Goal: Task Accomplishment & Management: Manage account settings

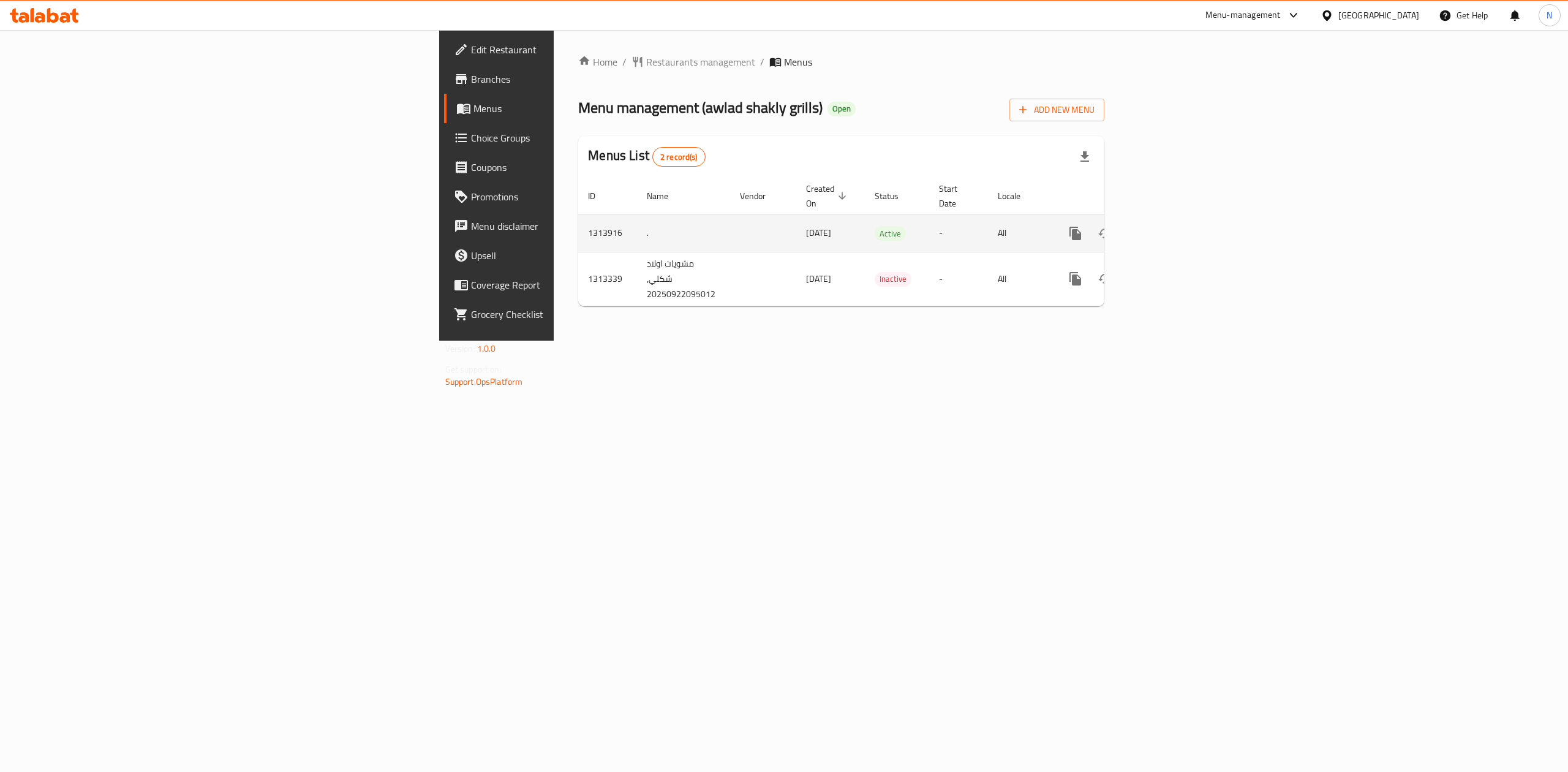
click at [796, 236] on td "[DATE]" at bounding box center [830, 233] width 68 height 38
click at [1178, 219] on link "enhanced table" at bounding box center [1163, 233] width 29 height 29
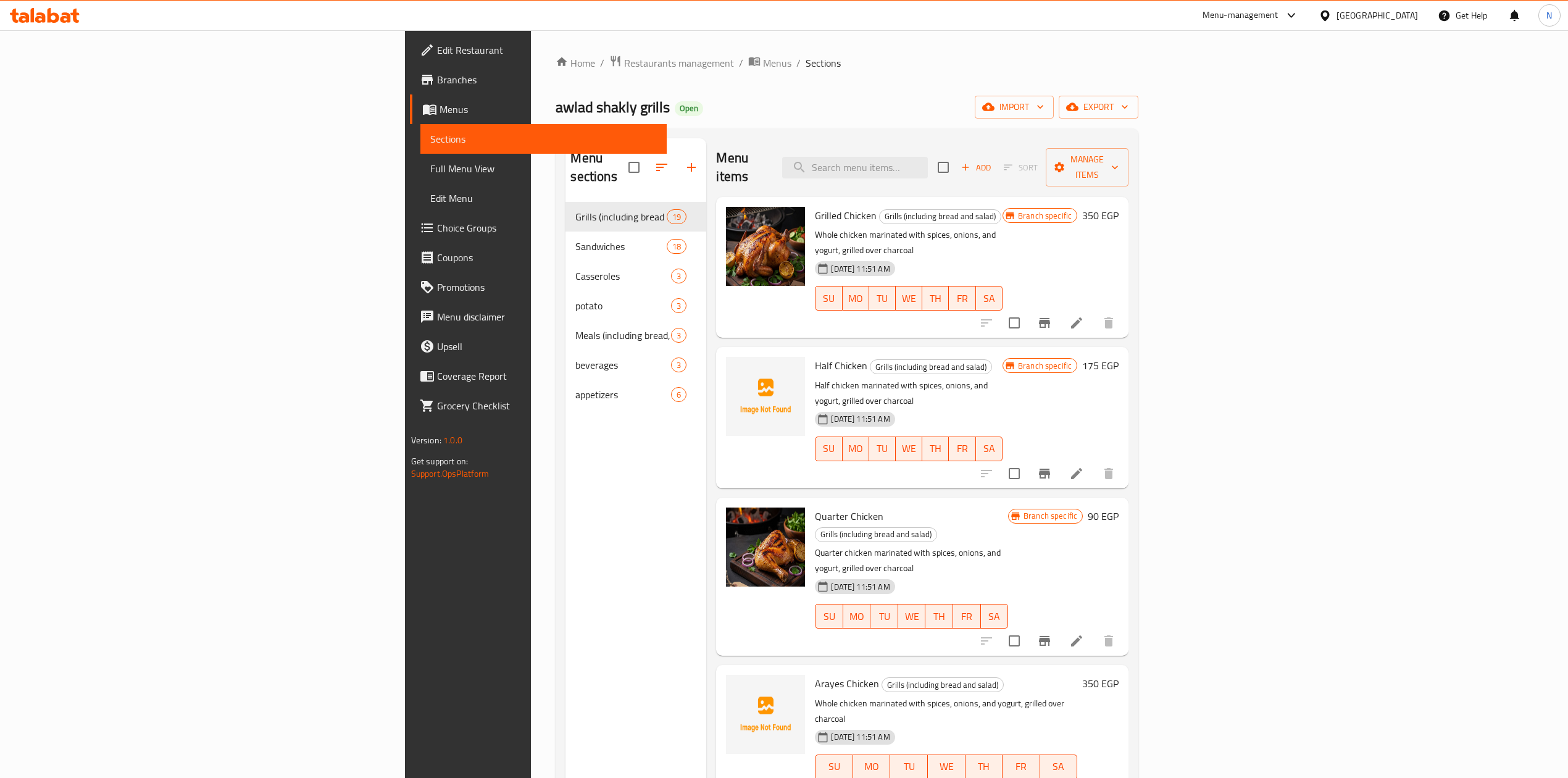
click at [565, 485] on div "Menu sections Grills (including bread and salad) 19 Sandwiches 18 Casseroles 3 …" at bounding box center [636, 527] width 141 height 778
click at [556, 92] on div "Home / Restaurants management / Menus / Sections awlad shakly grills Open impor…" at bounding box center [847, 490] width 583 height 871
drag, startPoint x: 322, startPoint y: 92, endPoint x: 379, endPoint y: 107, distance: 58.9
click at [556, 107] on div "Home / Restaurants management / Menus / Sections awlad shakly grills Open impor…" at bounding box center [847, 490] width 583 height 871
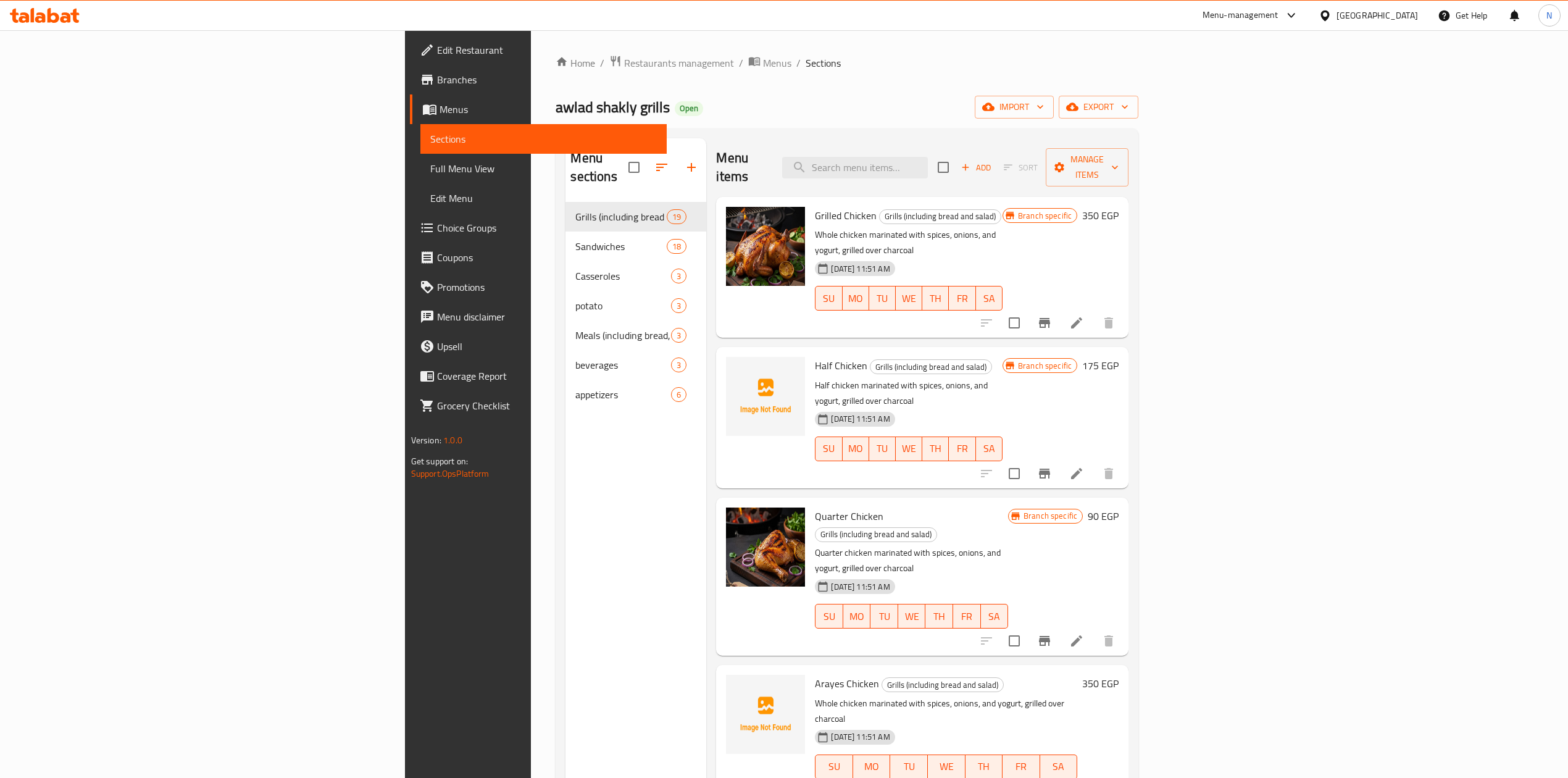
click at [556, 105] on div "awlad shakly grills Open import export" at bounding box center [847, 107] width 583 height 23
drag, startPoint x: 443, startPoint y: 105, endPoint x: 317, endPoint y: 109, distance: 126.1
click at [556, 109] on div "awlad shakly grills Open import export" at bounding box center [847, 107] width 583 height 23
click at [556, 99] on div "awlad shakly grills Open import export" at bounding box center [847, 107] width 583 height 23
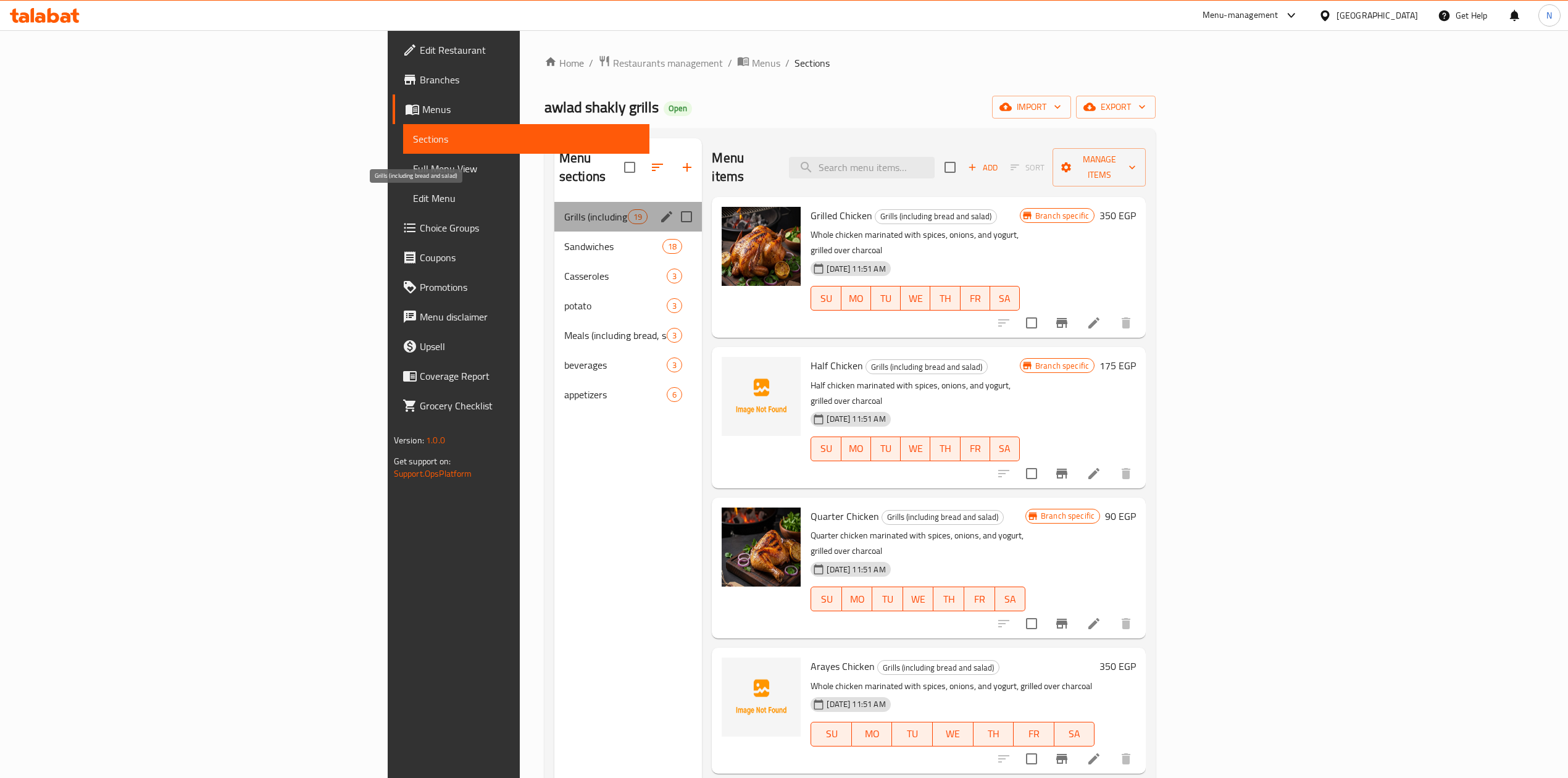
click at [564, 209] on span "Grills (including bread and salad)" at bounding box center [596, 217] width 64 height 15
click at [564, 239] on span "Sandwiches" at bounding box center [596, 246] width 64 height 15
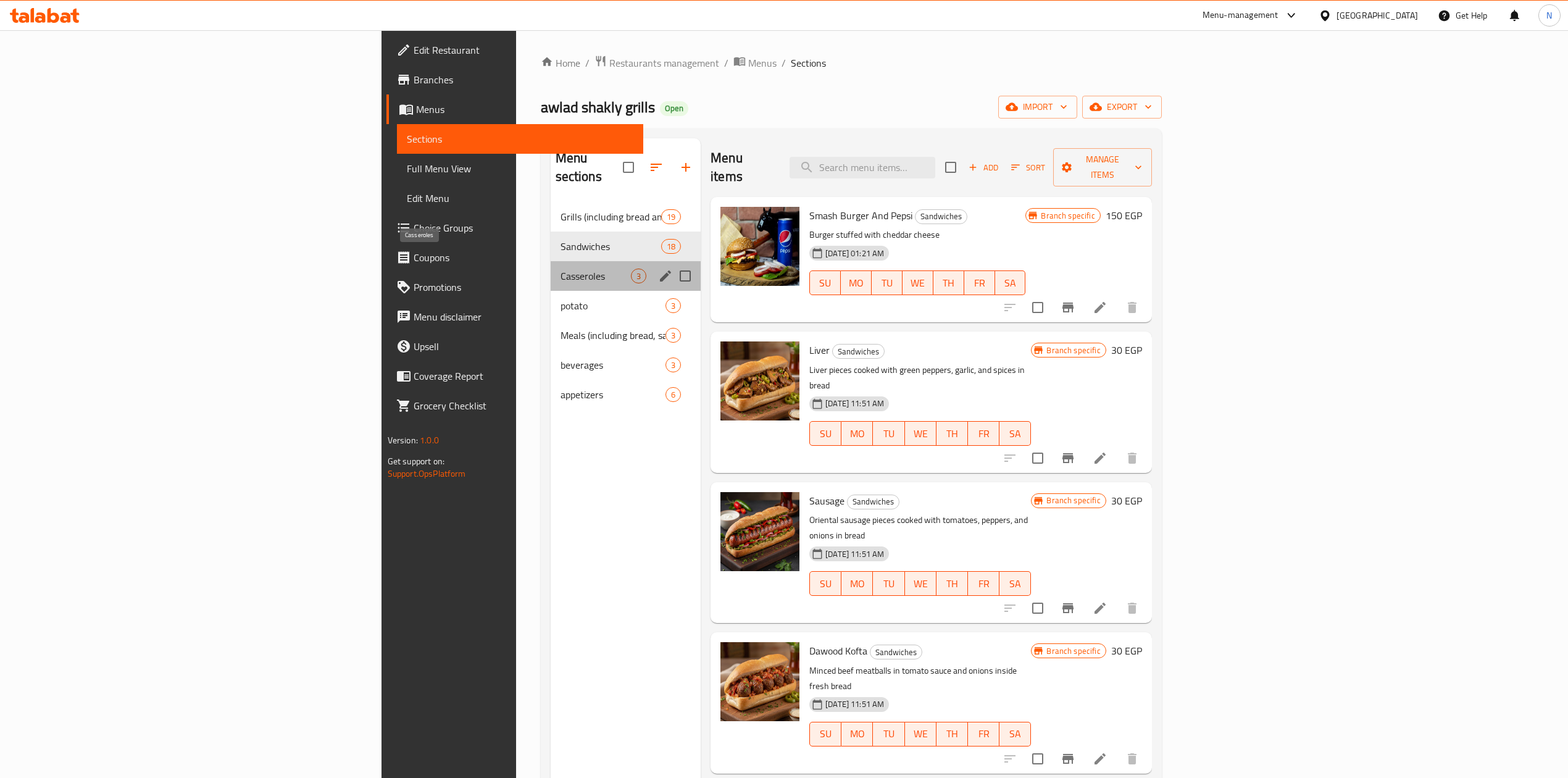
click at [561, 268] on span "Casseroles" at bounding box center [596, 276] width 70 height 15
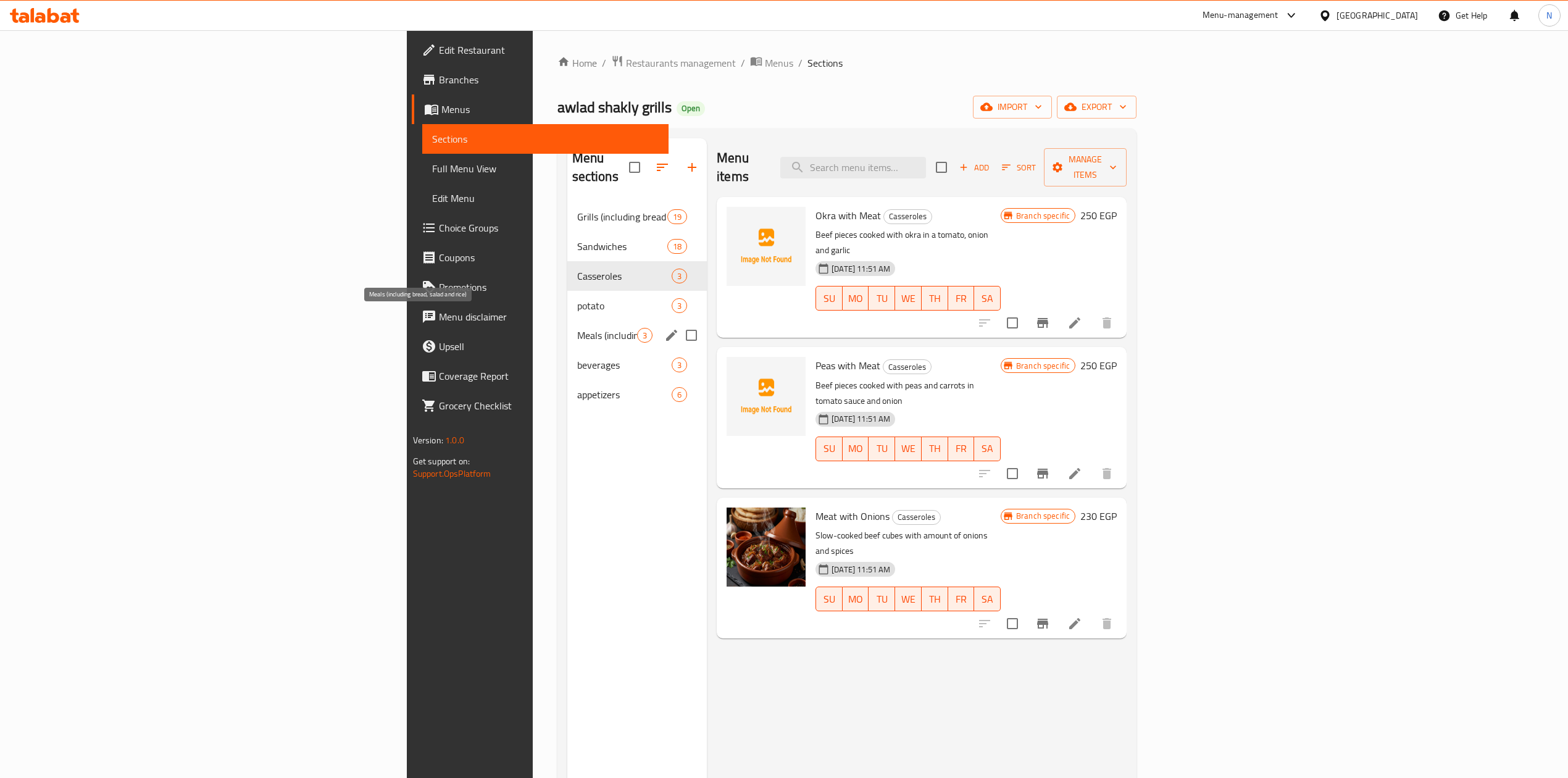
drag, startPoint x: 400, startPoint y: 318, endPoint x: 383, endPoint y: 379, distance: 63.3
click at [567, 329] on div "Meals (including bread, salad and rice) 3" at bounding box center [637, 335] width 140 height 30
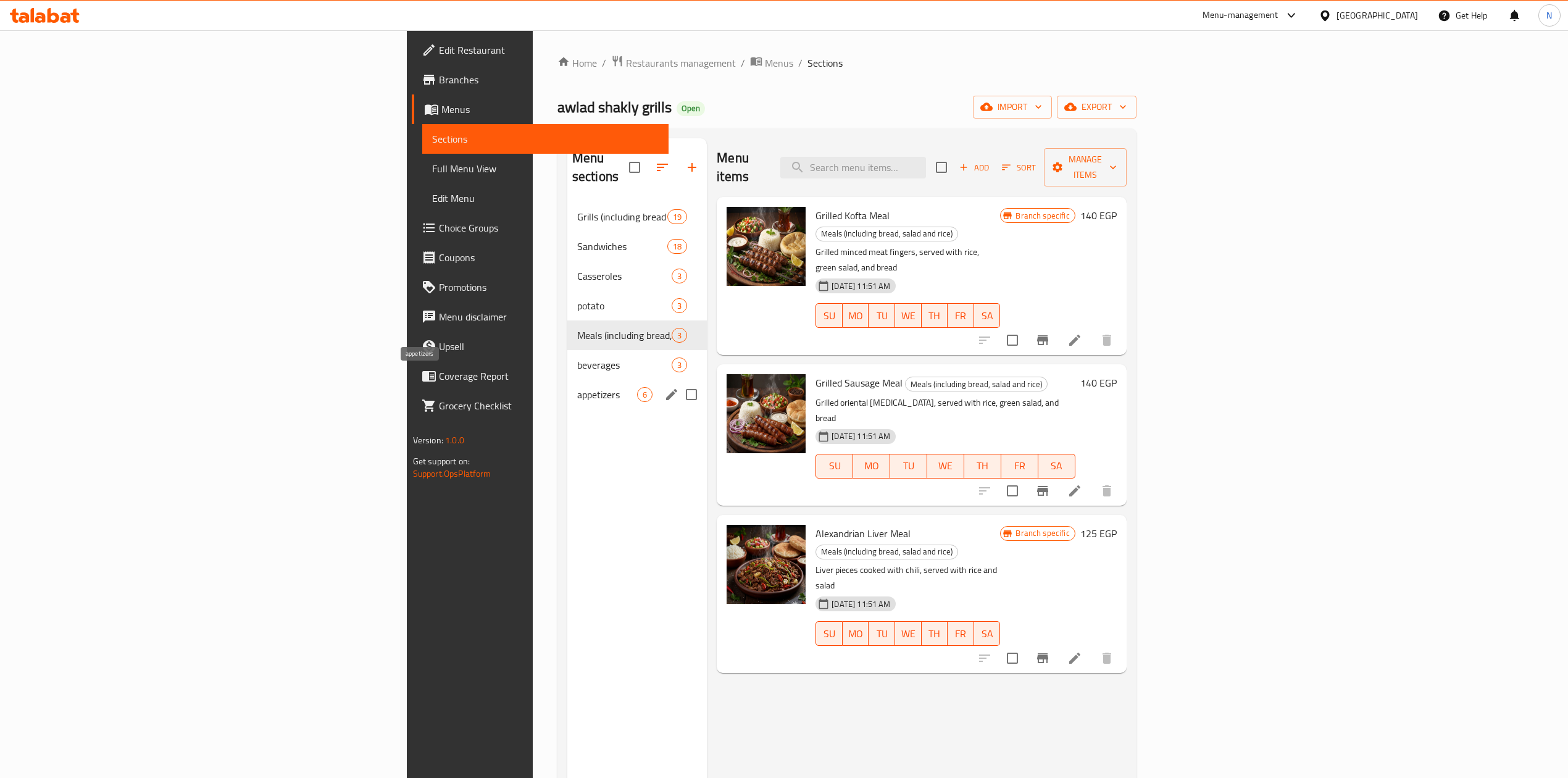
click at [577, 387] on span "appetizers" at bounding box center [607, 395] width 60 height 15
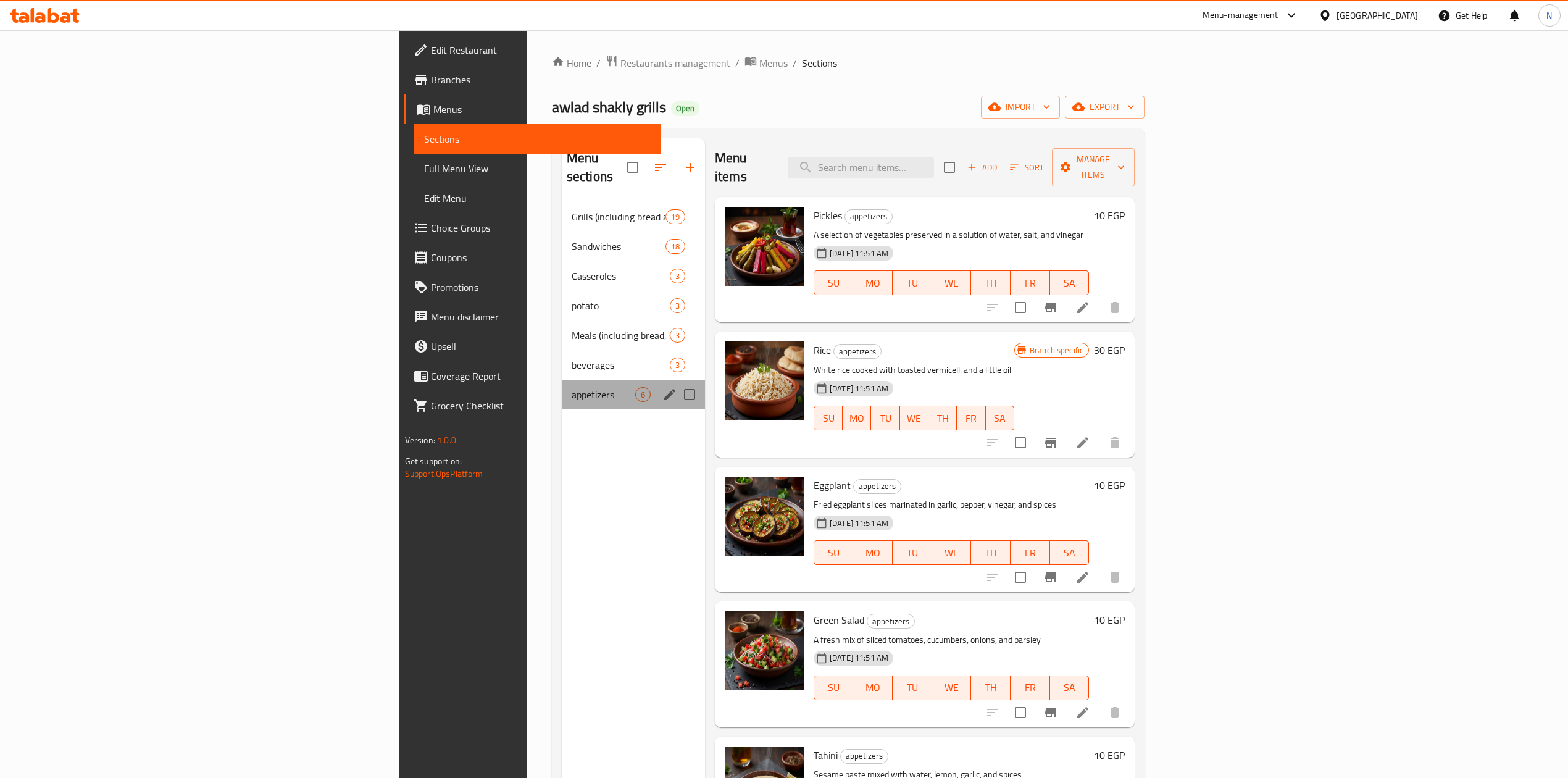
click at [562, 380] on div "appetizers 6" at bounding box center [633, 394] width 143 height 30
click at [571, 358] on span "beverages" at bounding box center [603, 365] width 64 height 15
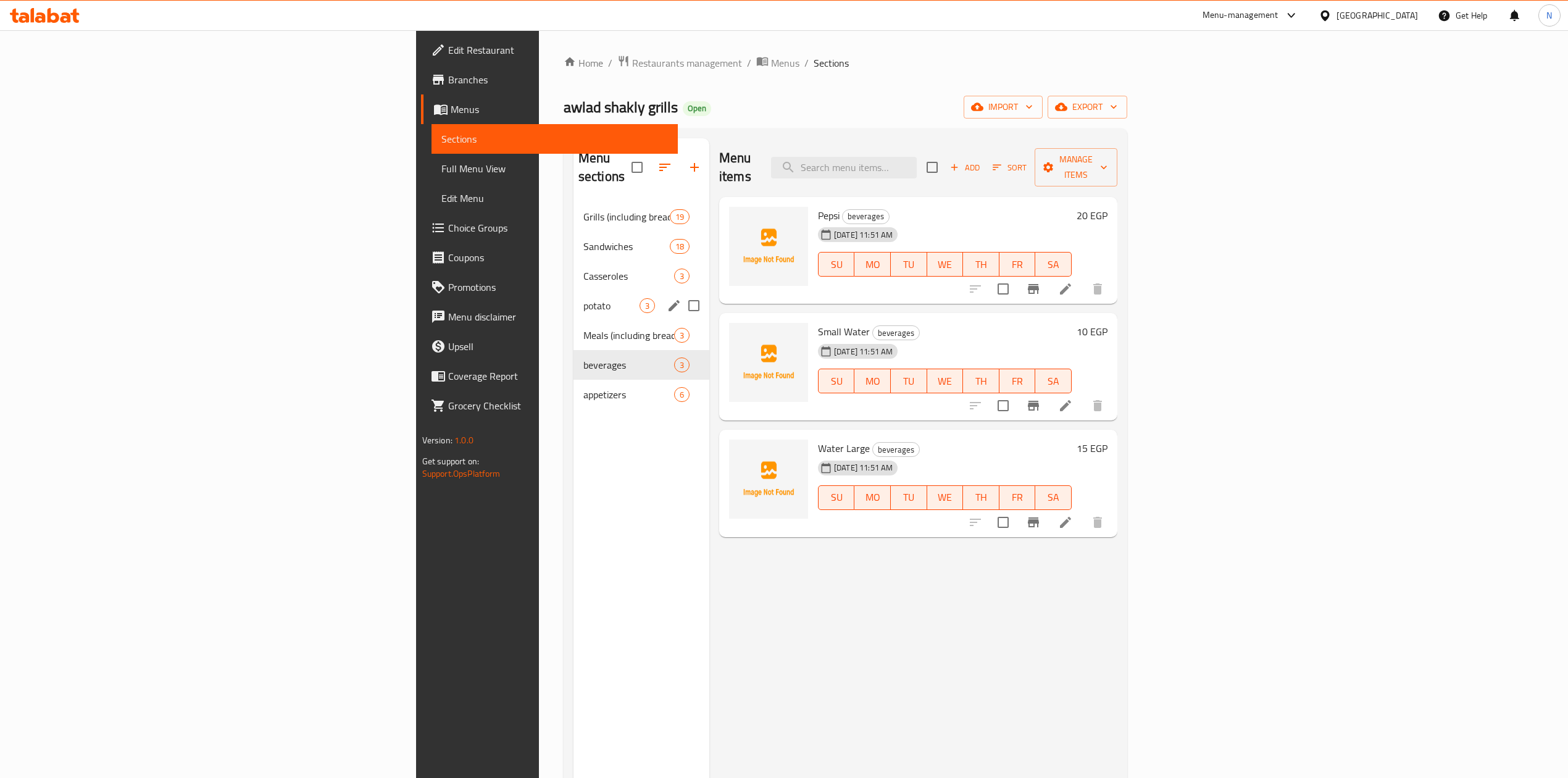
click at [584, 298] on span "potato" at bounding box center [612, 306] width 56 height 15
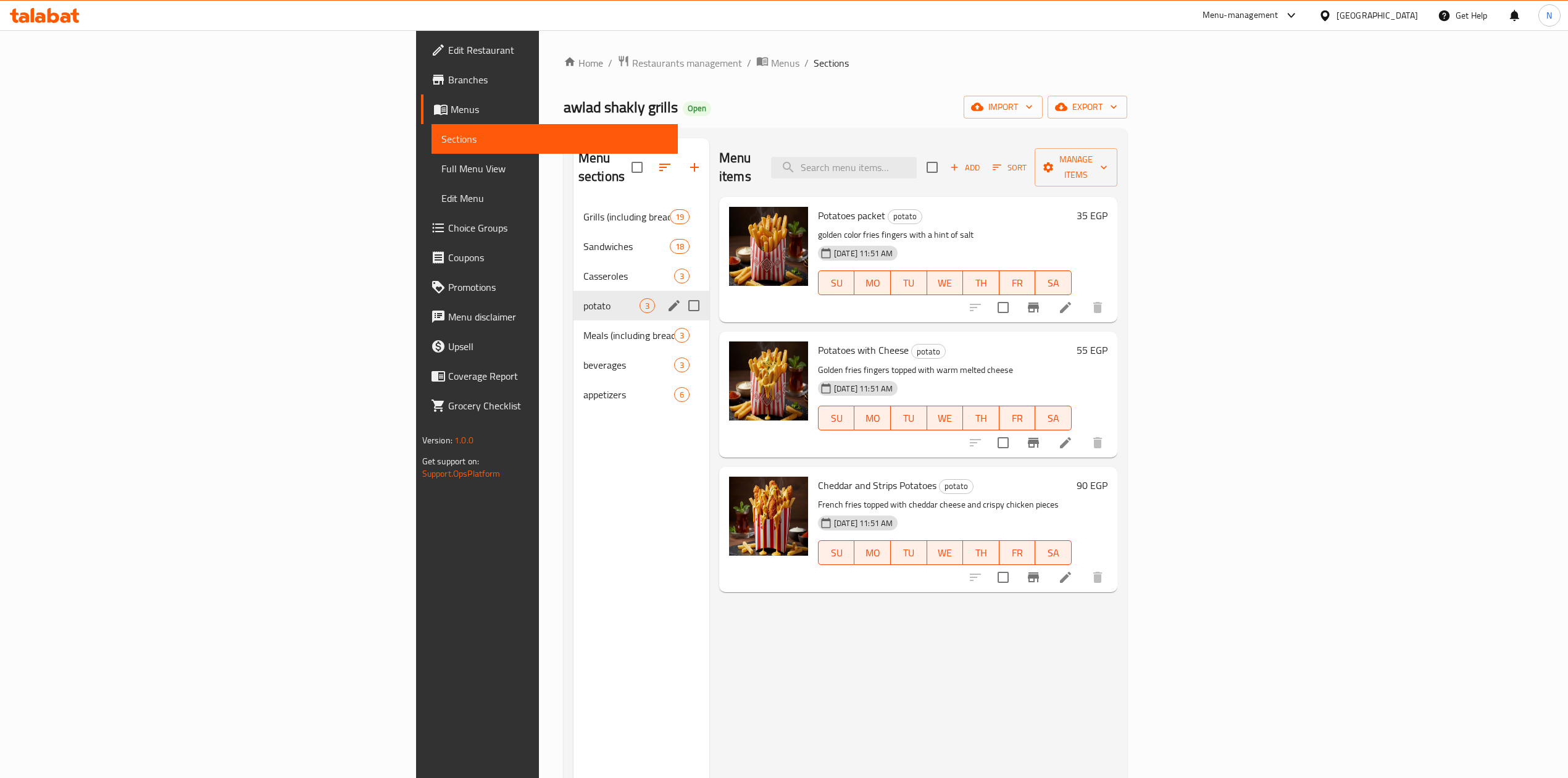
drag, startPoint x: 381, startPoint y: 241, endPoint x: 379, endPoint y: 205, distance: 36.1
click at [574, 232] on div "Sandwiches 18" at bounding box center [641, 246] width 136 height 30
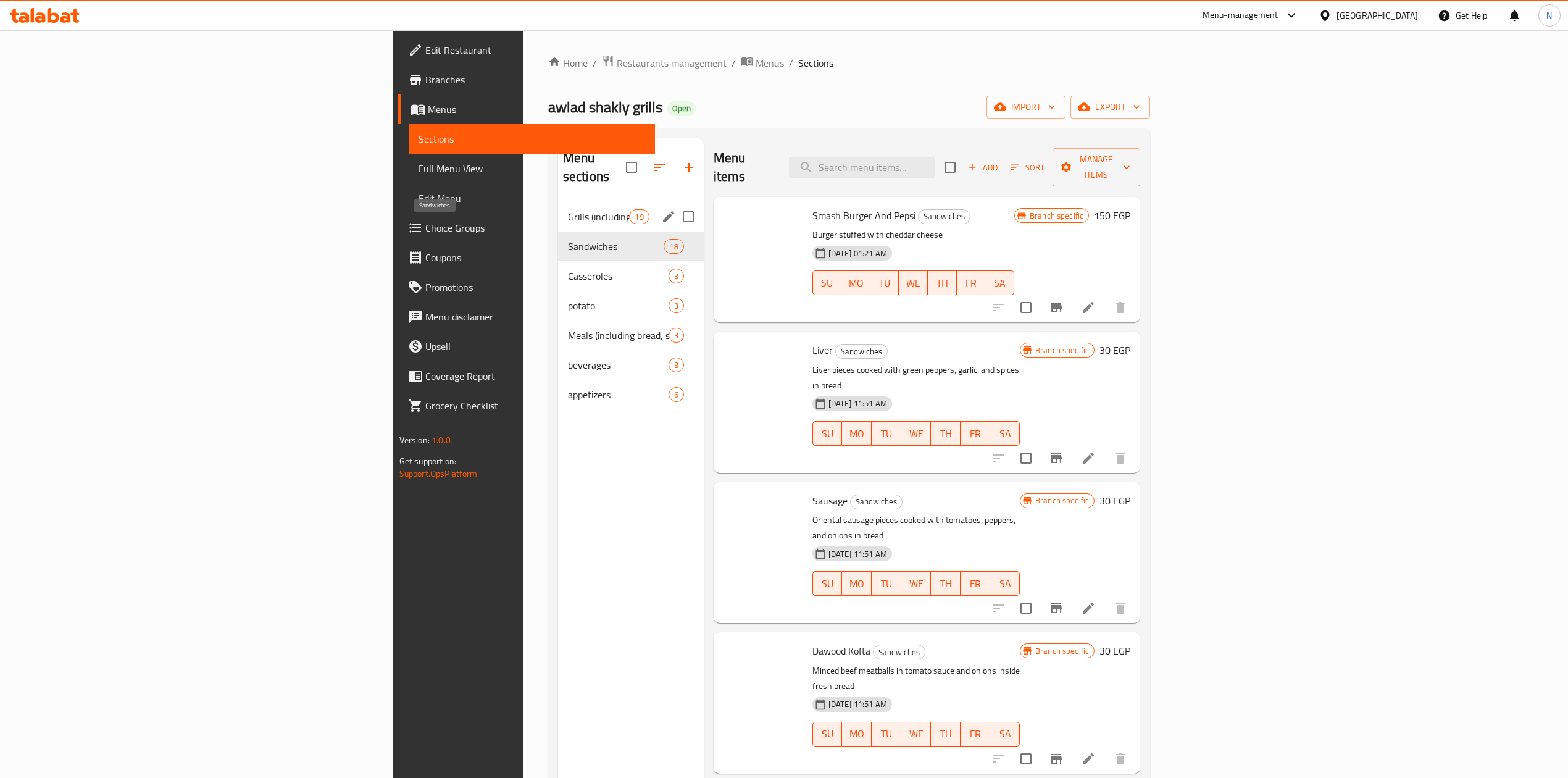
click at [568, 209] on span "Grills (including bread and salad)" at bounding box center [598, 217] width 61 height 15
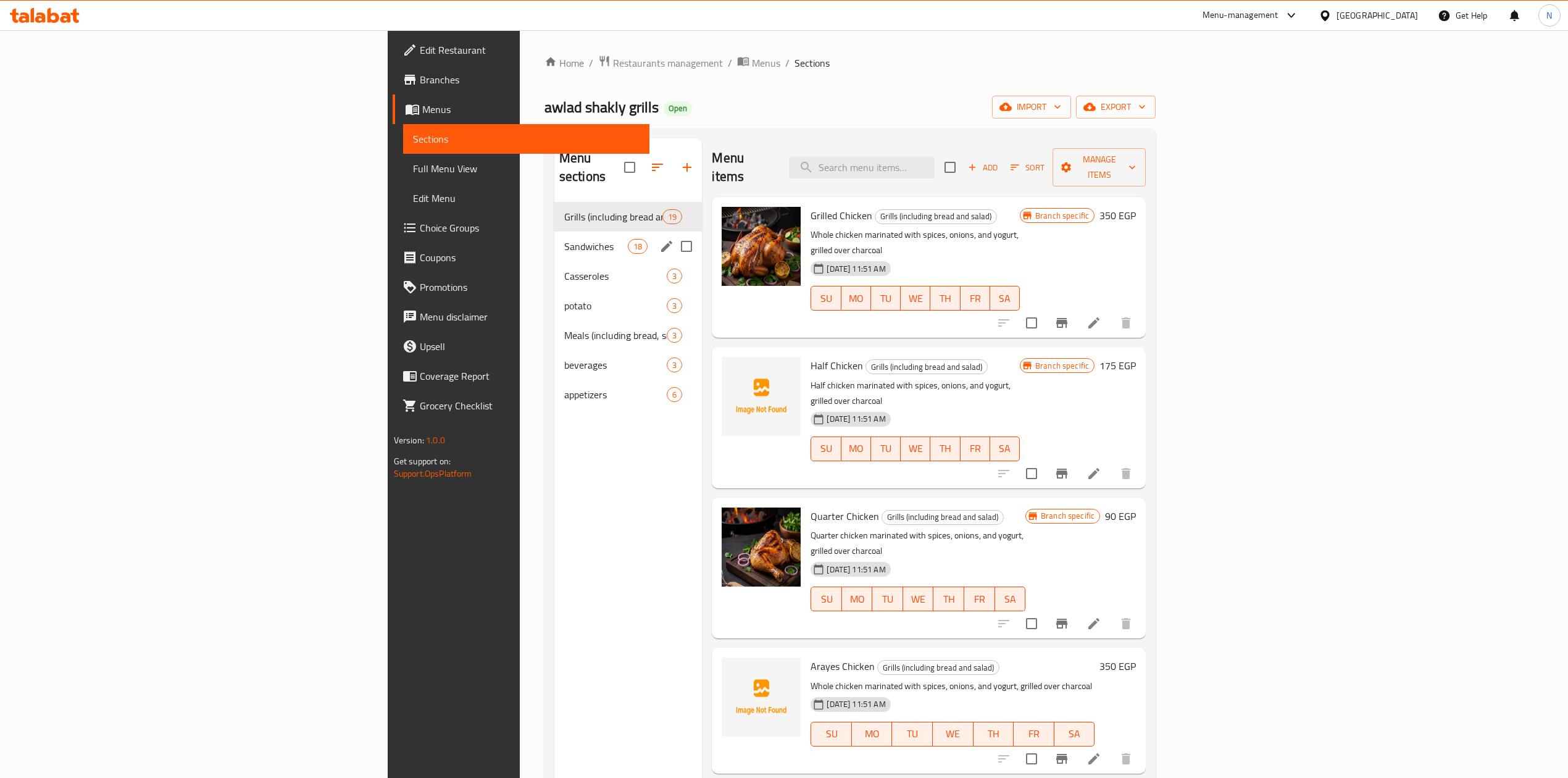
drag, startPoint x: 383, startPoint y: 240, endPoint x: 383, endPoint y: 270, distance: 30.0
click at [554, 243] on div "Grills (including bread and salad) 19 Sandwiches 18 Casseroles 3 potato 3 Meals…" at bounding box center [628, 306] width 148 height 208
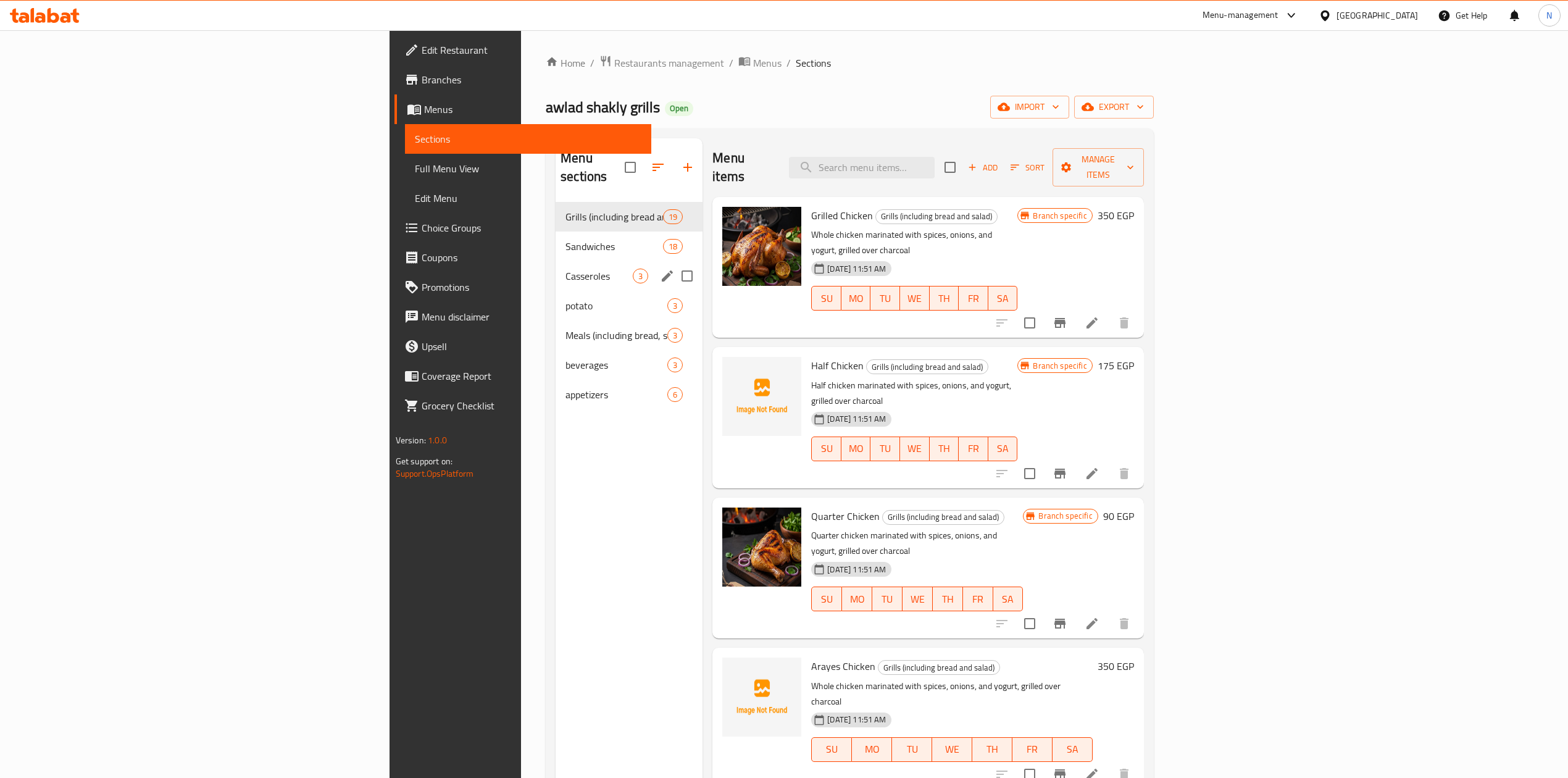
drag, startPoint x: 383, startPoint y: 270, endPoint x: 384, endPoint y: 317, distance: 47.0
click at [556, 284] on div "Grills (including bread and salad) 19 Sandwiches 18 Casseroles 3 potato 3 Meals…" at bounding box center [629, 306] width 147 height 208
drag, startPoint x: 384, startPoint y: 337, endPoint x: 375, endPoint y: 374, distance: 38.1
click at [556, 350] on div "beverages 3" at bounding box center [629, 365] width 147 height 30
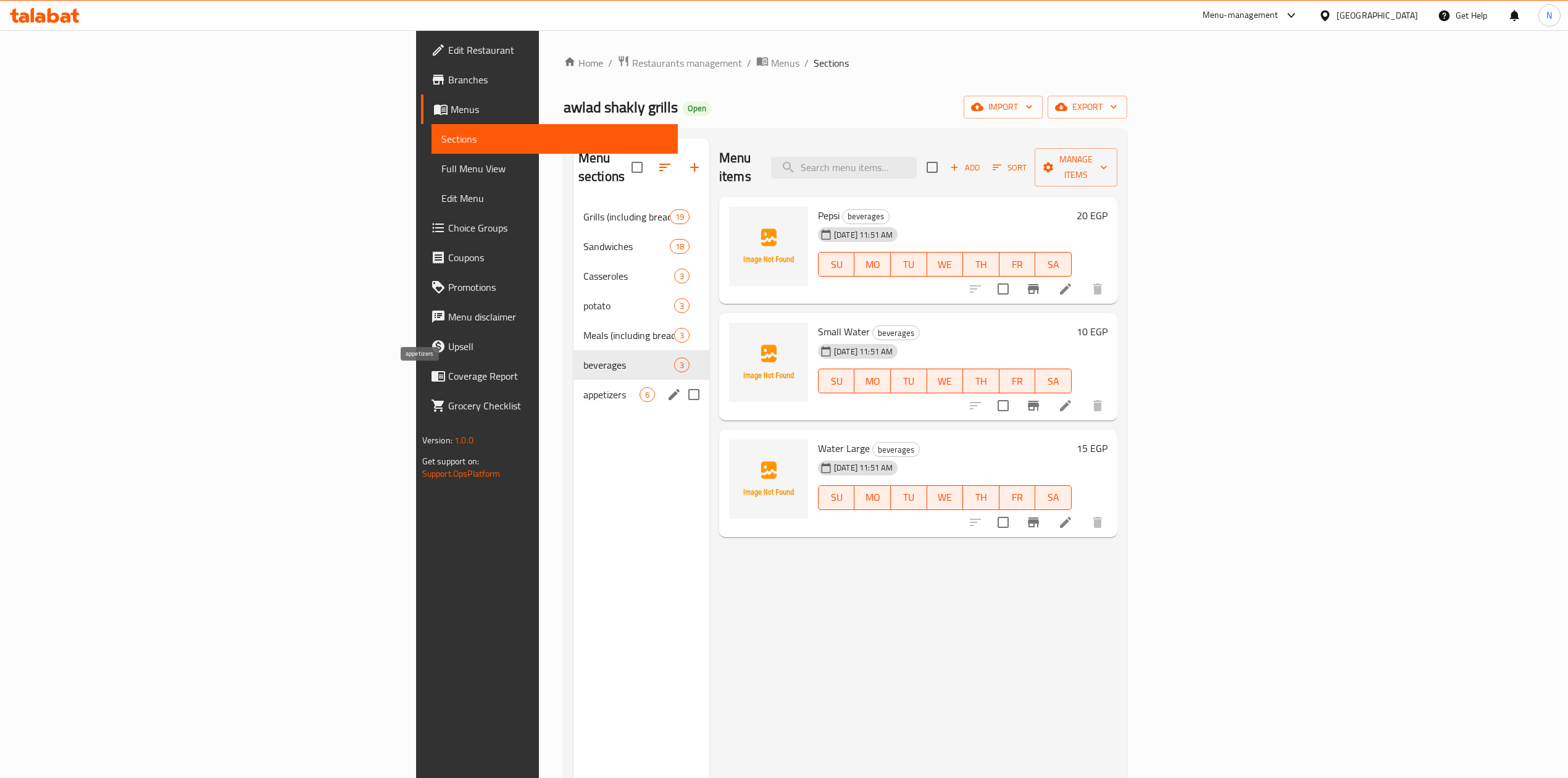
click at [584, 387] on span "appetizers" at bounding box center [612, 395] width 56 height 15
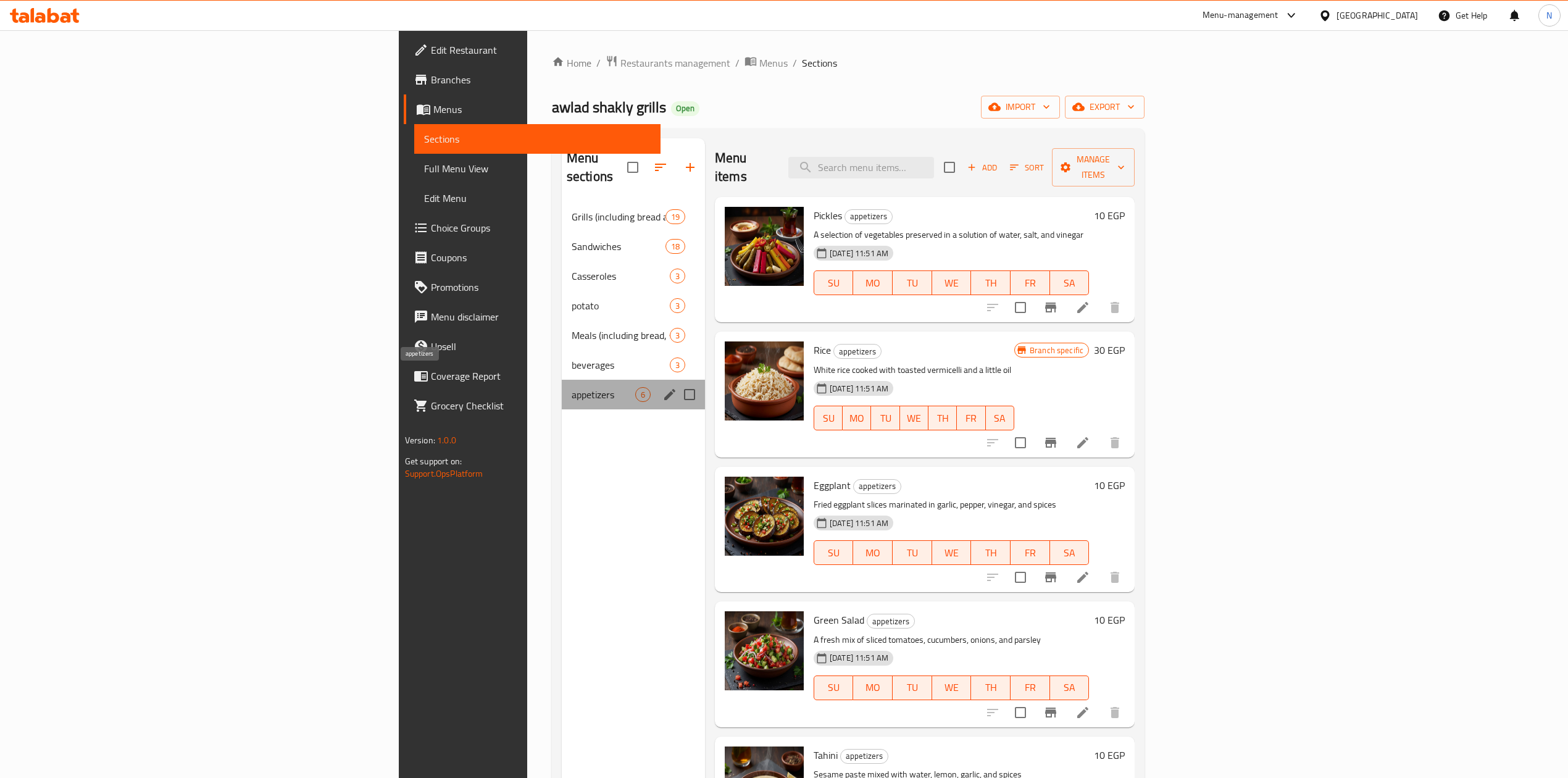
click at [571, 387] on span "appetizers" at bounding box center [603, 395] width 64 height 15
